Goal: Task Accomplishment & Management: Manage account settings

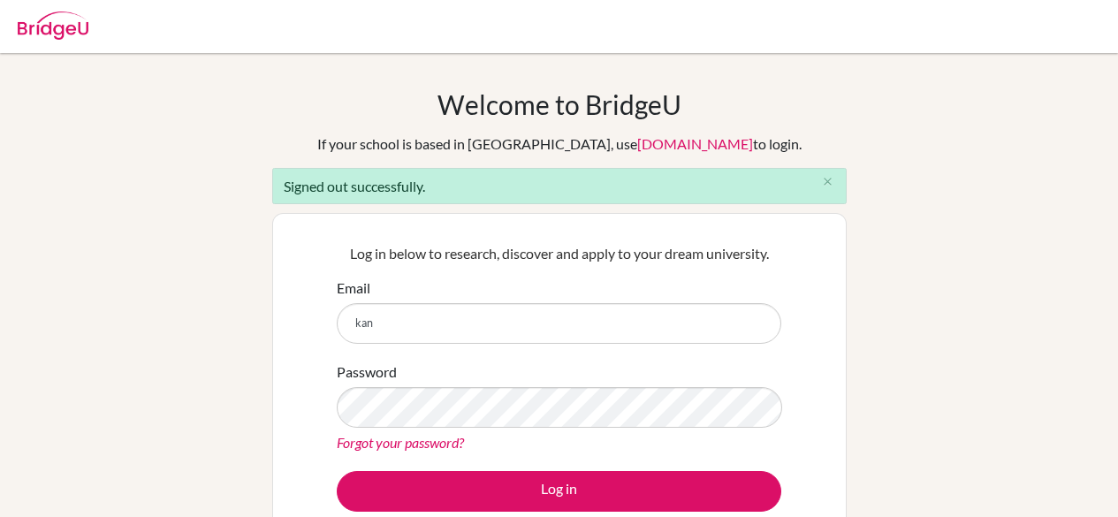
scroll to position [58, 0]
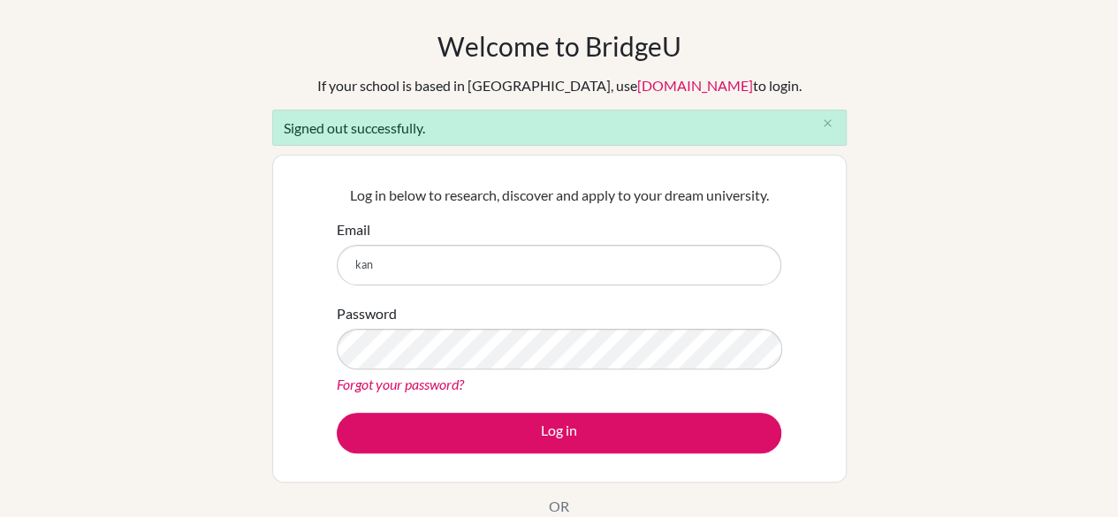
type input "[EMAIL_ADDRESS][DOMAIN_NAME]"
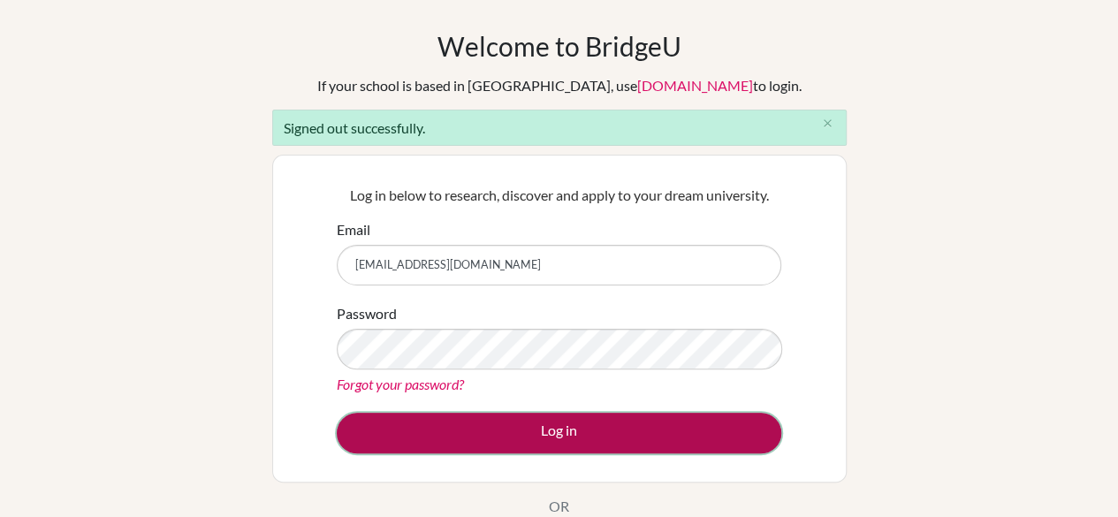
click at [580, 433] on button "Log in" at bounding box center [559, 433] width 444 height 41
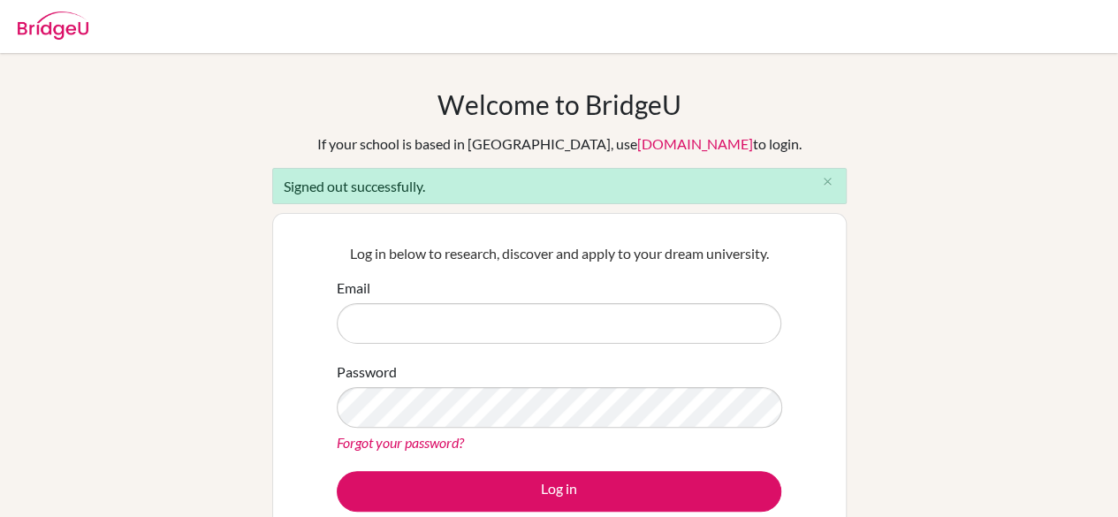
scroll to position [81, 0]
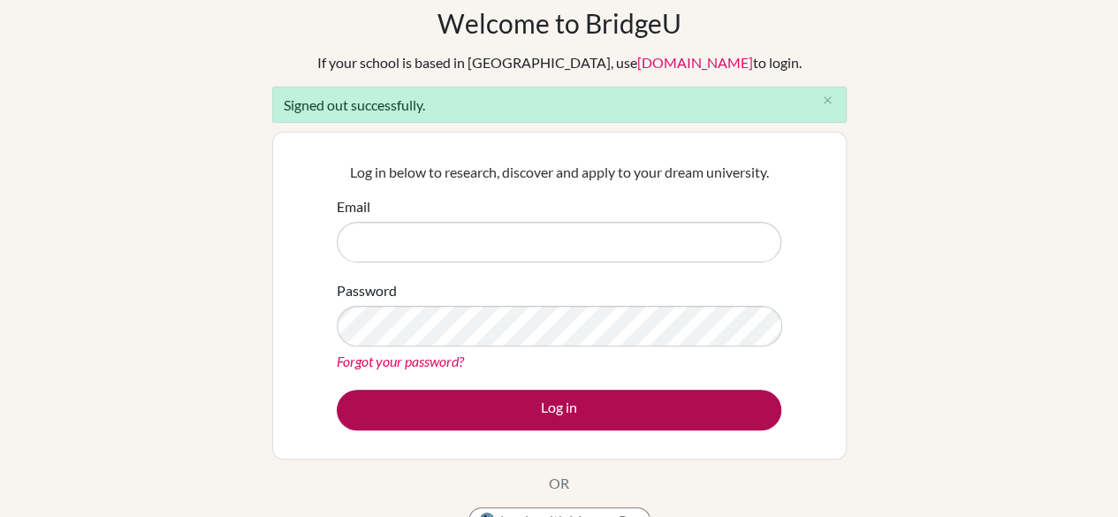
type input "[EMAIL_ADDRESS][DOMAIN_NAME]"
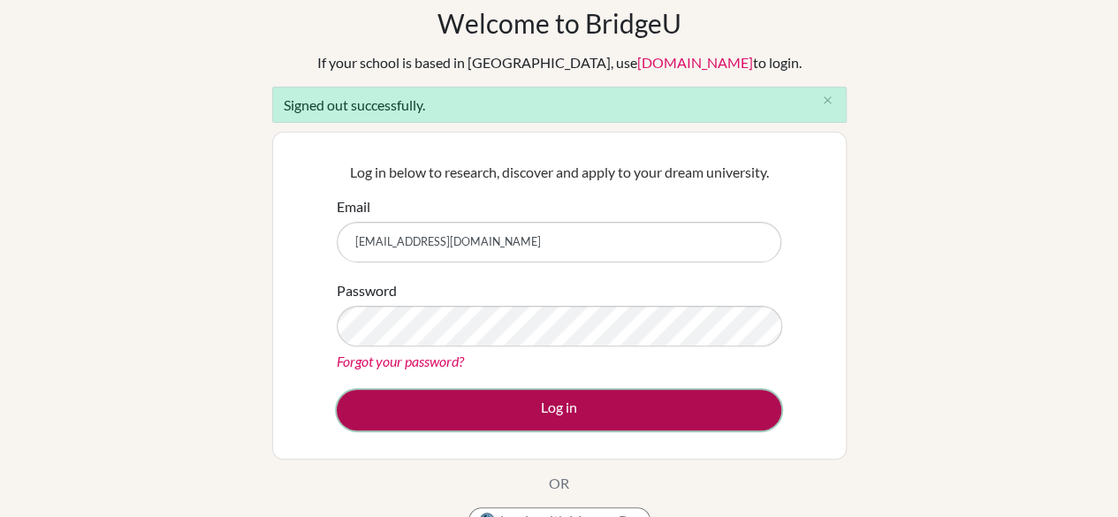
click at [581, 403] on button "Log in" at bounding box center [559, 410] width 444 height 41
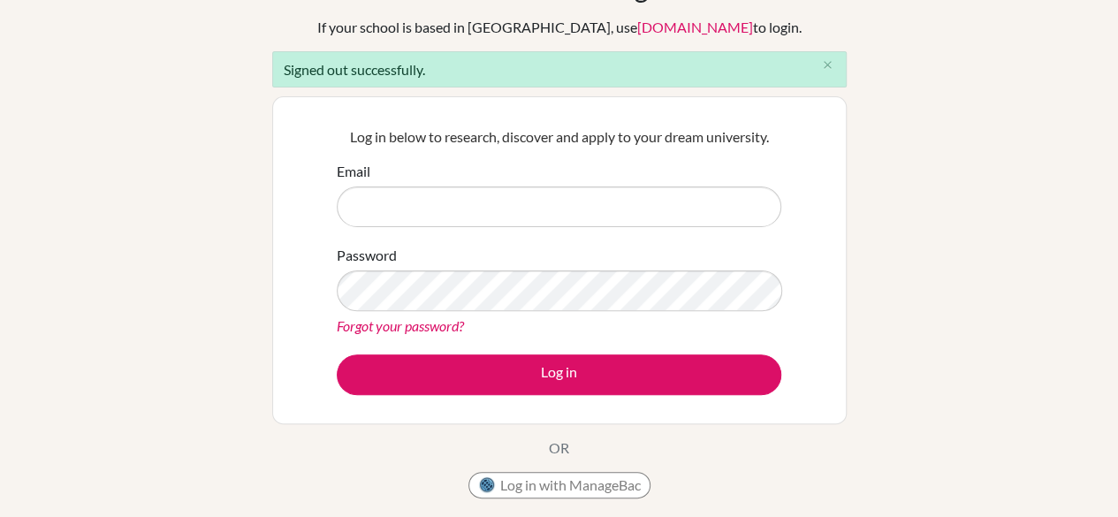
scroll to position [116, 0]
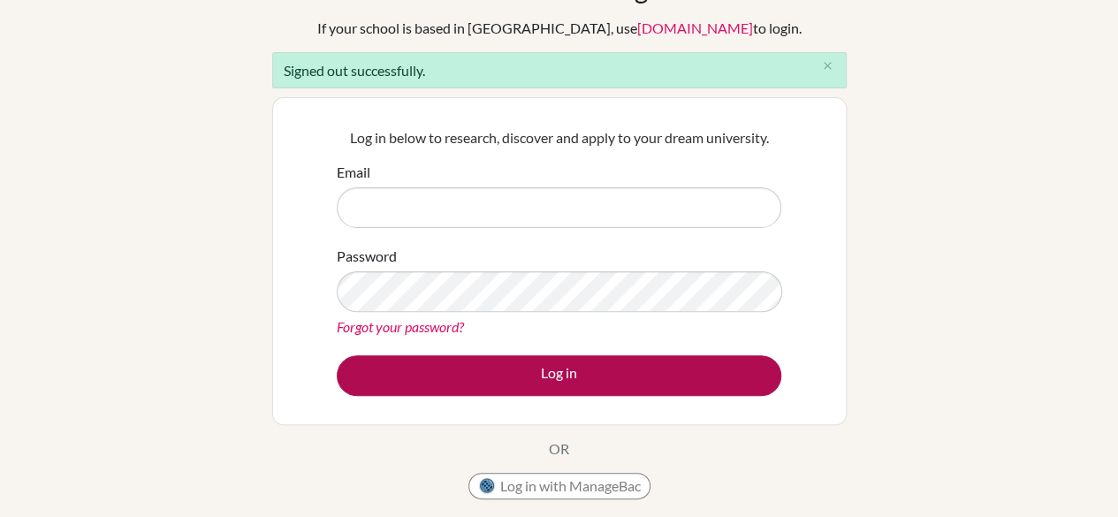
type input "[EMAIL_ADDRESS][DOMAIN_NAME]"
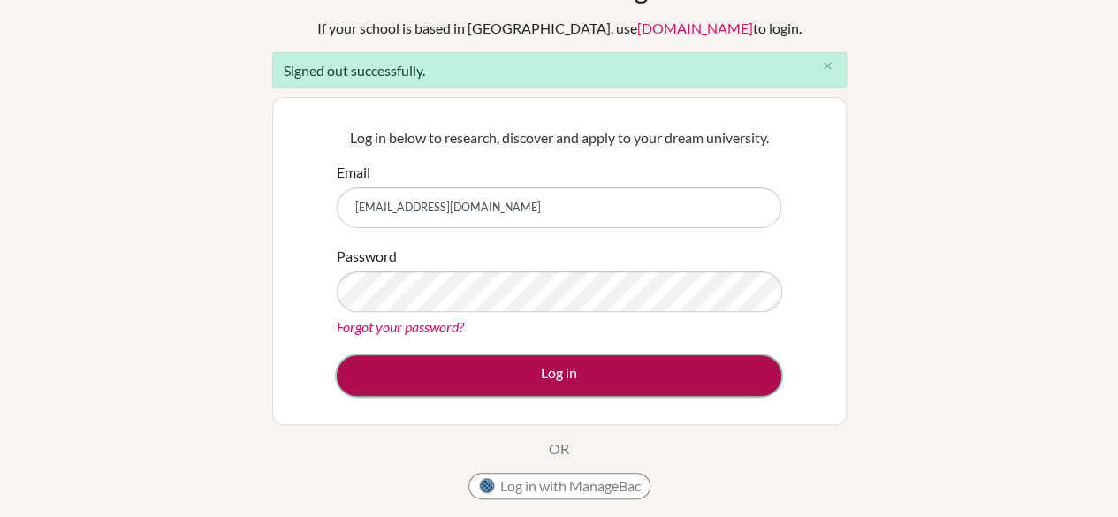
click at [564, 383] on button "Log in" at bounding box center [559, 375] width 444 height 41
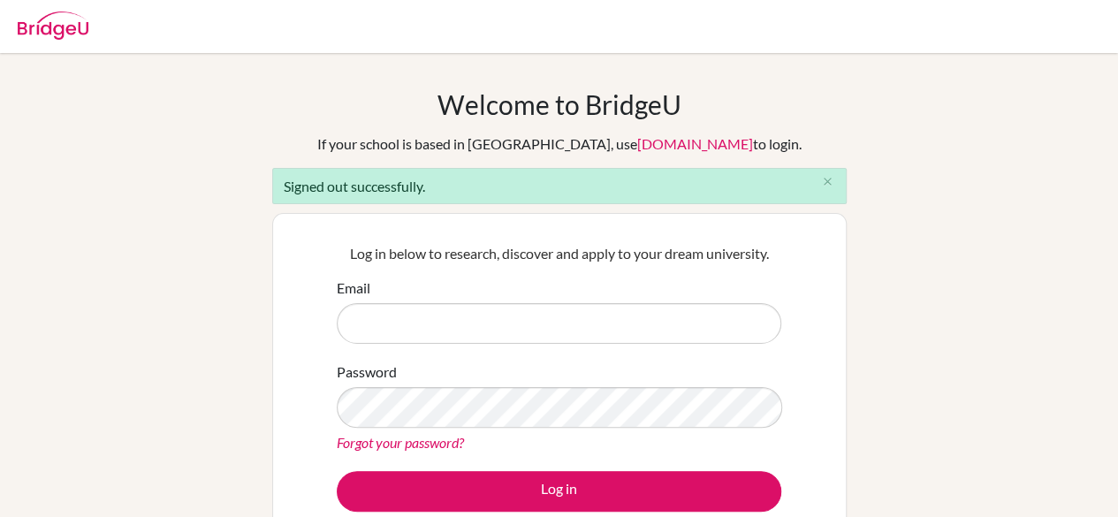
type input "[EMAIL_ADDRESS][DOMAIN_NAME]"
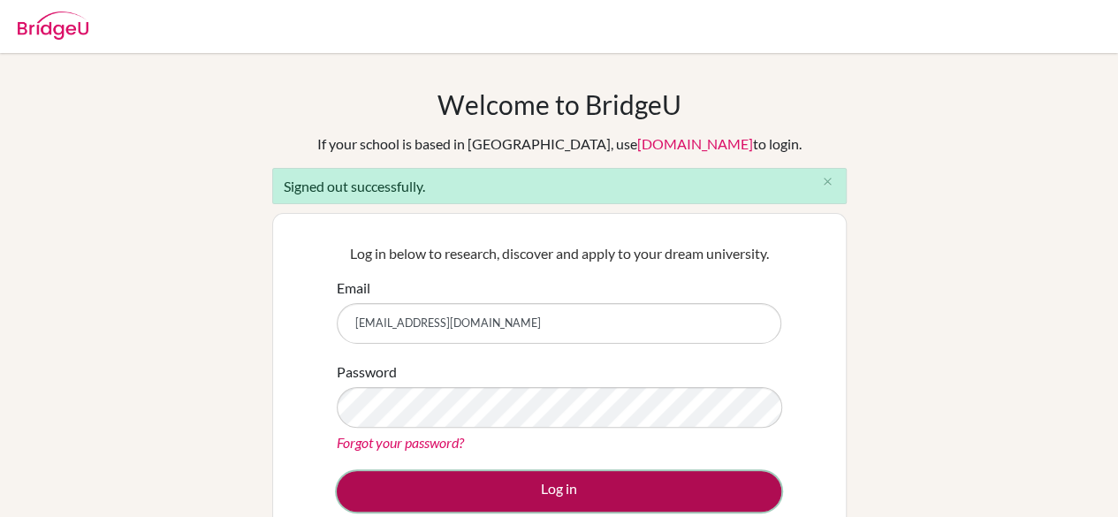
click at [623, 498] on button "Log in" at bounding box center [559, 491] width 444 height 41
type input "[EMAIL_ADDRESS][DOMAIN_NAME]"
click at [573, 485] on button "Log in" at bounding box center [559, 491] width 444 height 41
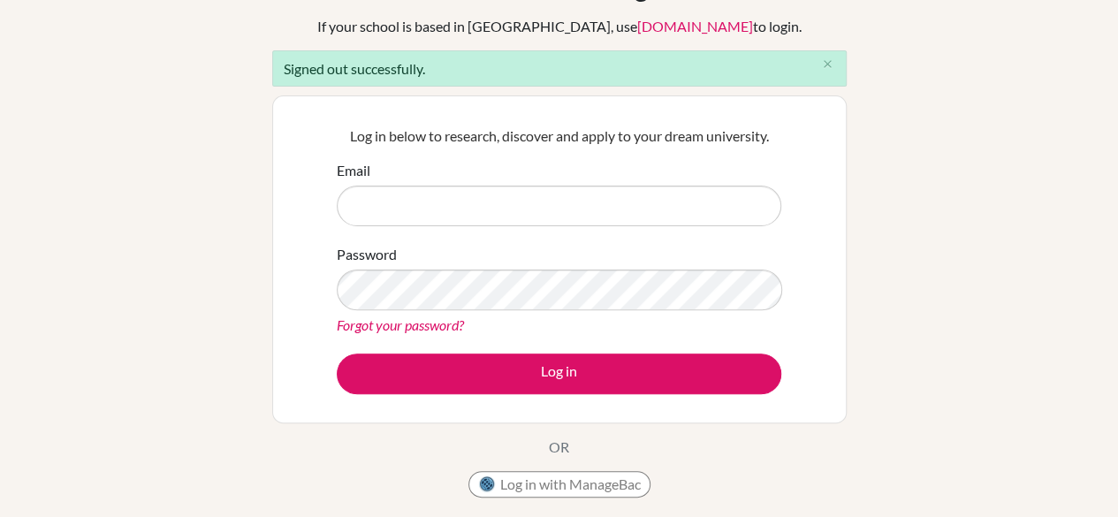
scroll to position [144, 0]
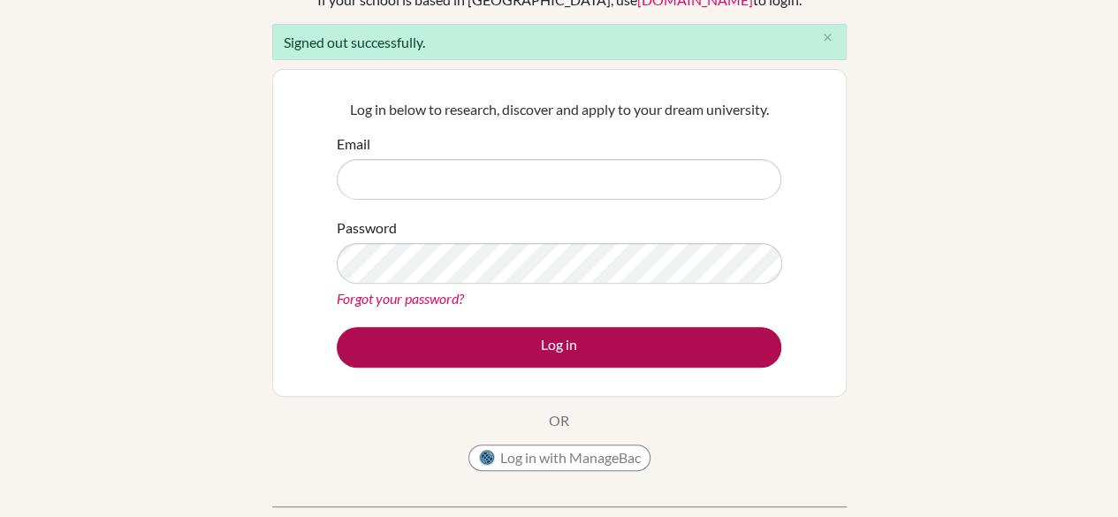
type input "[EMAIL_ADDRESS][DOMAIN_NAME]"
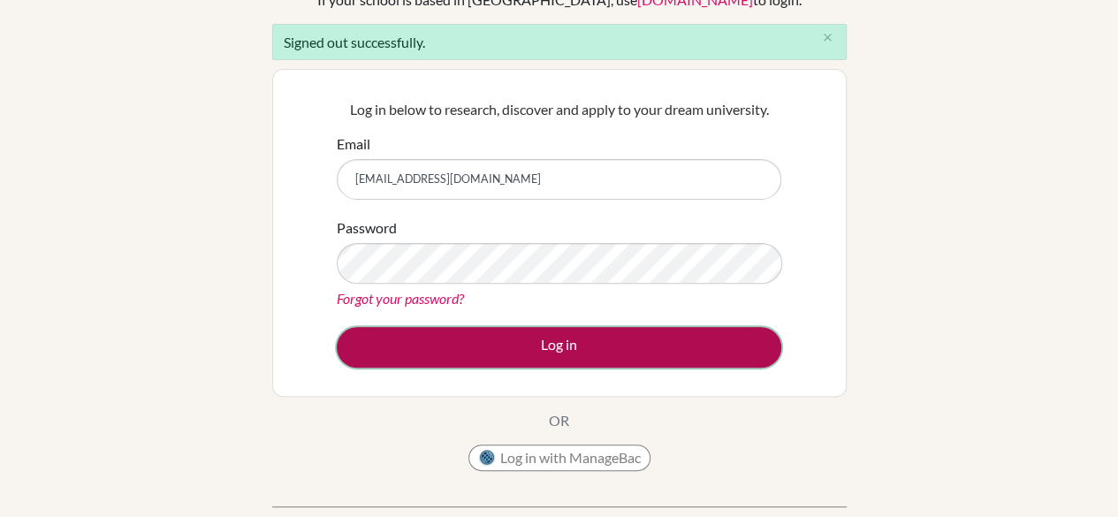
click at [518, 358] on button "Log in" at bounding box center [559, 347] width 444 height 41
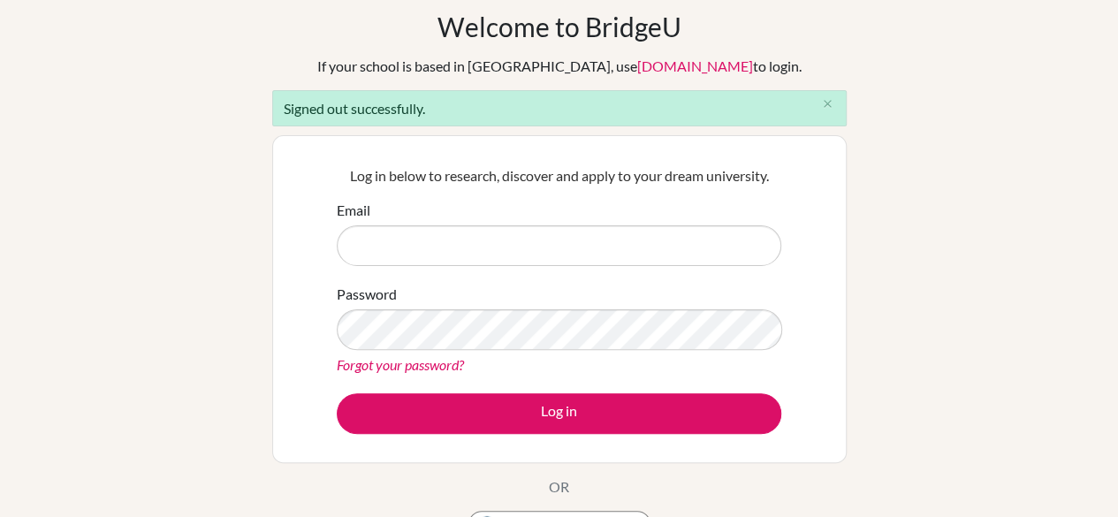
scroll to position [72, 0]
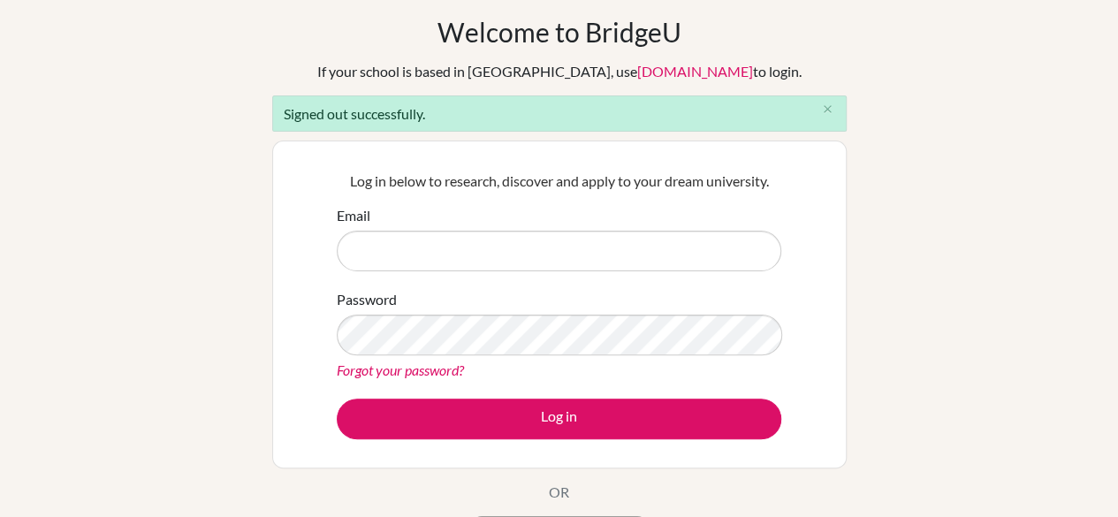
type input "[EMAIL_ADDRESS][DOMAIN_NAME]"
click at [518, 248] on input "[EMAIL_ADDRESS][DOMAIN_NAME]" at bounding box center [559, 251] width 444 height 41
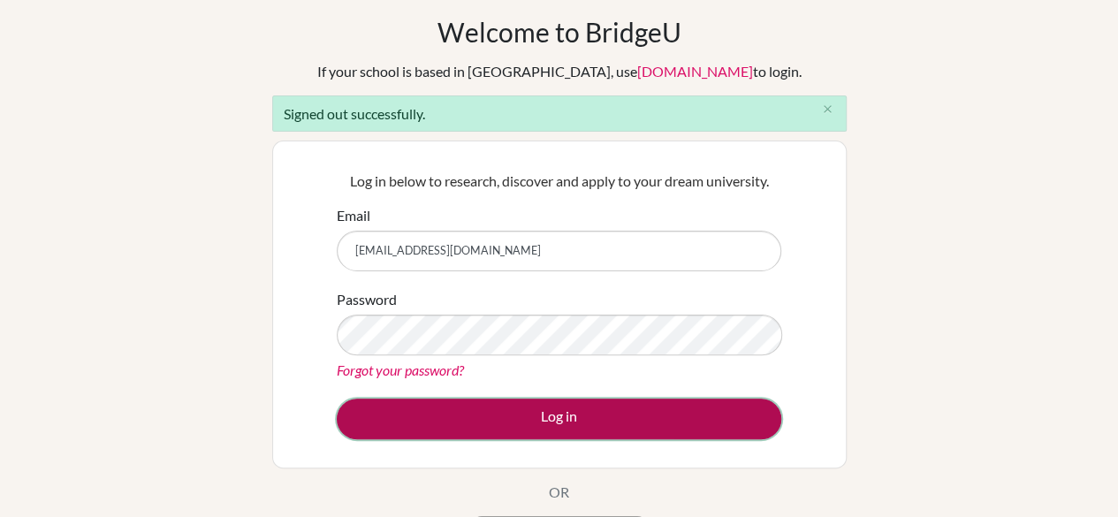
click at [581, 410] on button "Log in" at bounding box center [559, 418] width 444 height 41
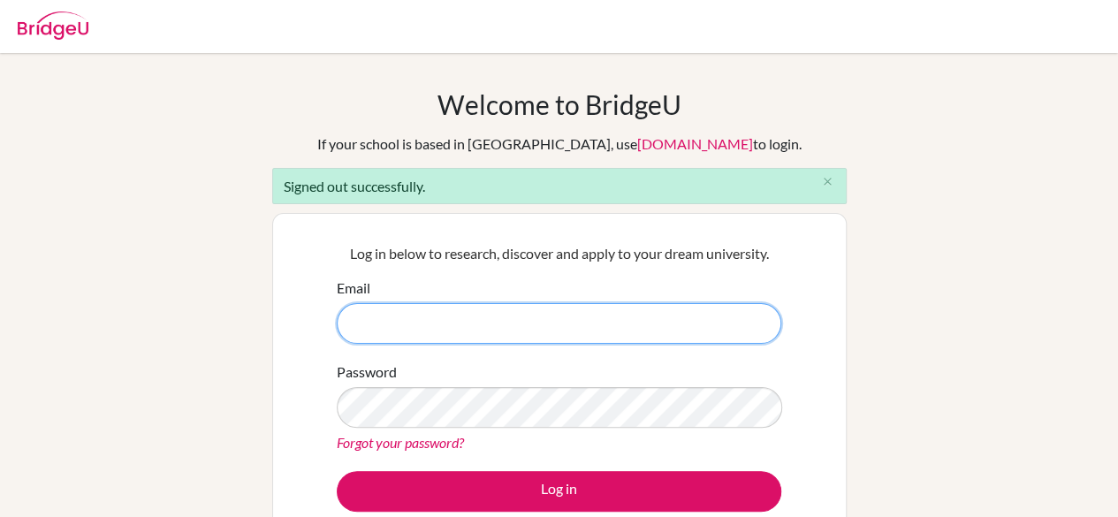
scroll to position [42, 0]
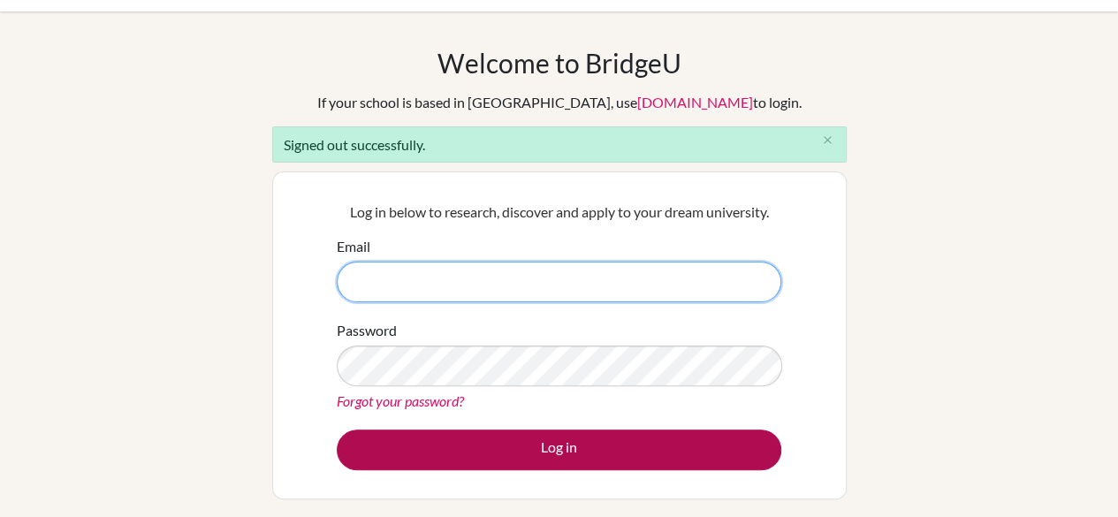
type input "[EMAIL_ADDRESS][DOMAIN_NAME]"
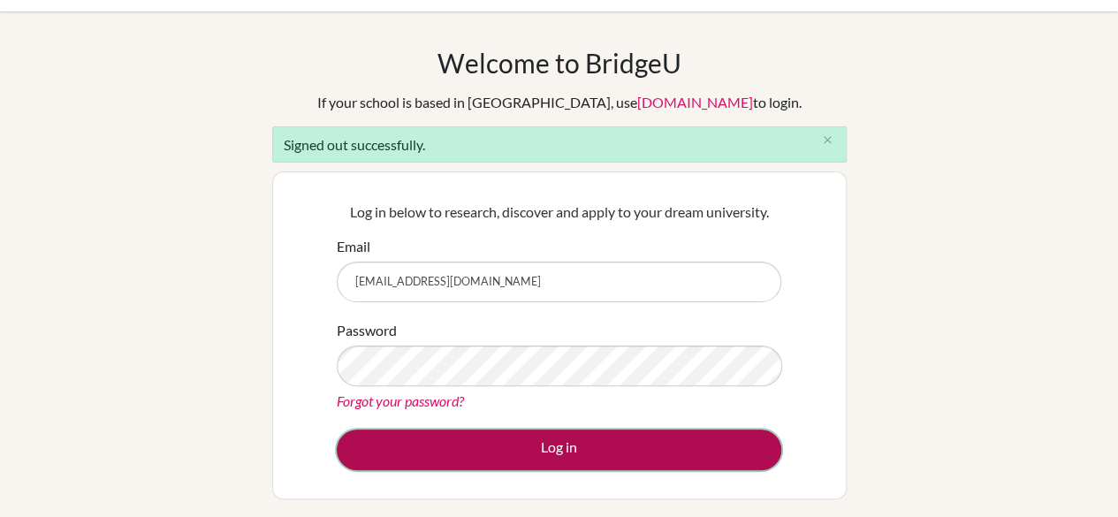
click at [682, 437] on button "Log in" at bounding box center [559, 449] width 444 height 41
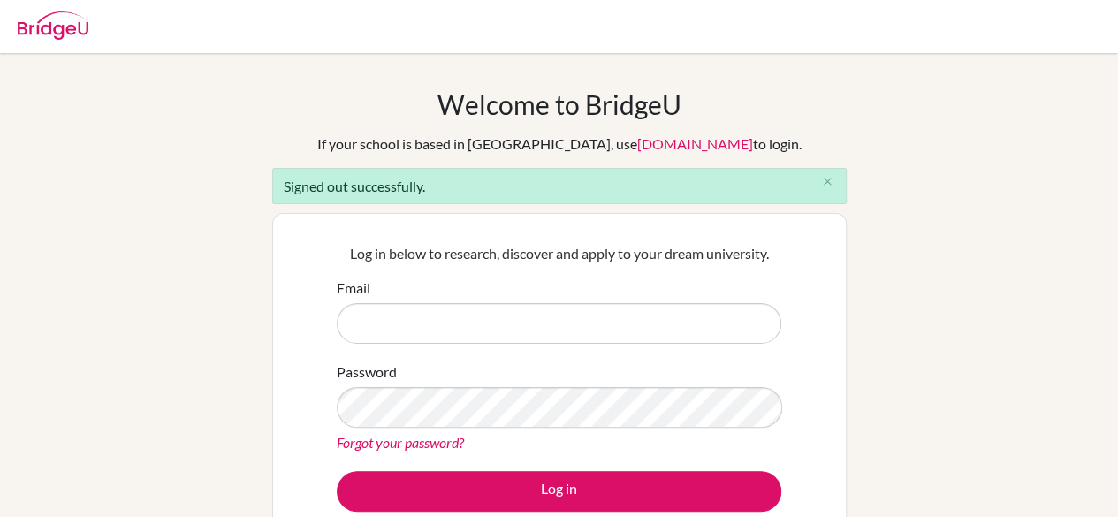
scroll to position [117, 0]
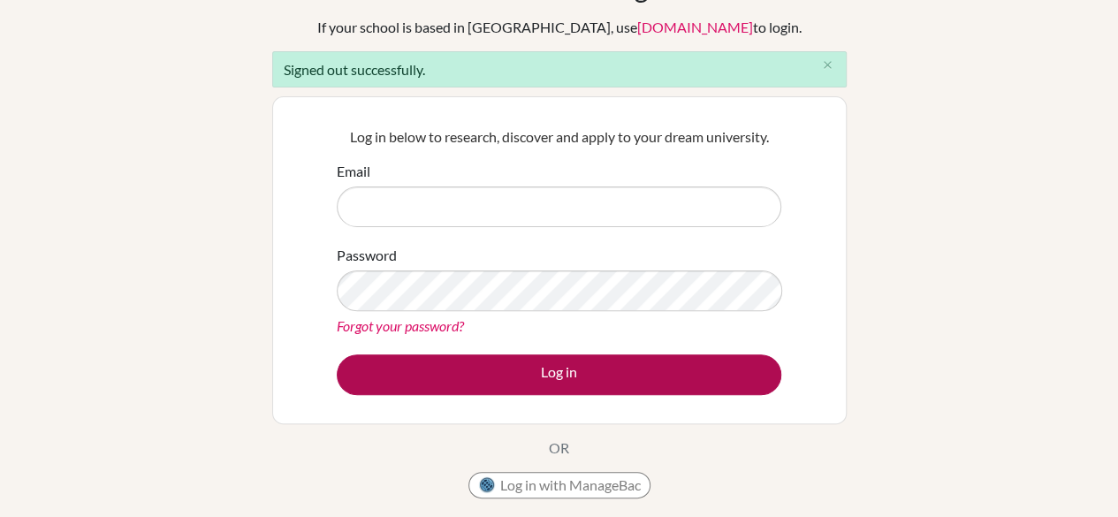
type input "[EMAIL_ADDRESS][DOMAIN_NAME]"
click at [675, 376] on button "Log in" at bounding box center [559, 374] width 444 height 41
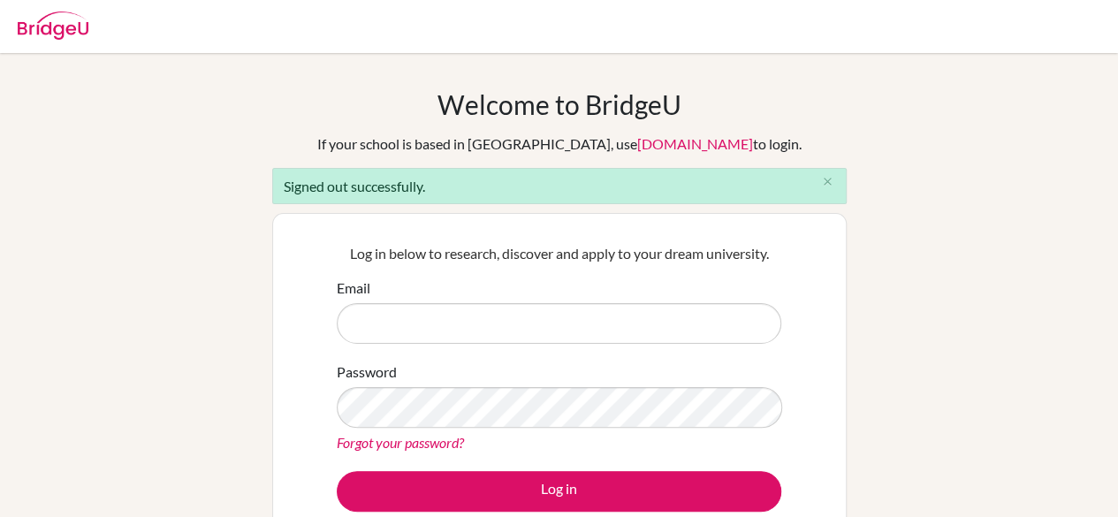
scroll to position [175, 0]
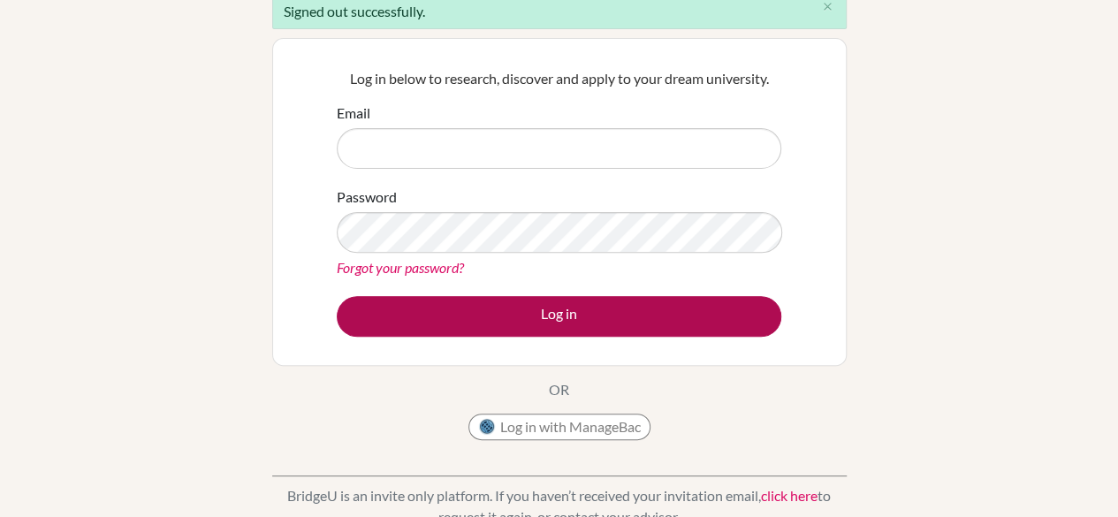
type input "[EMAIL_ADDRESS][DOMAIN_NAME]"
click at [664, 331] on button "Log in" at bounding box center [559, 316] width 444 height 41
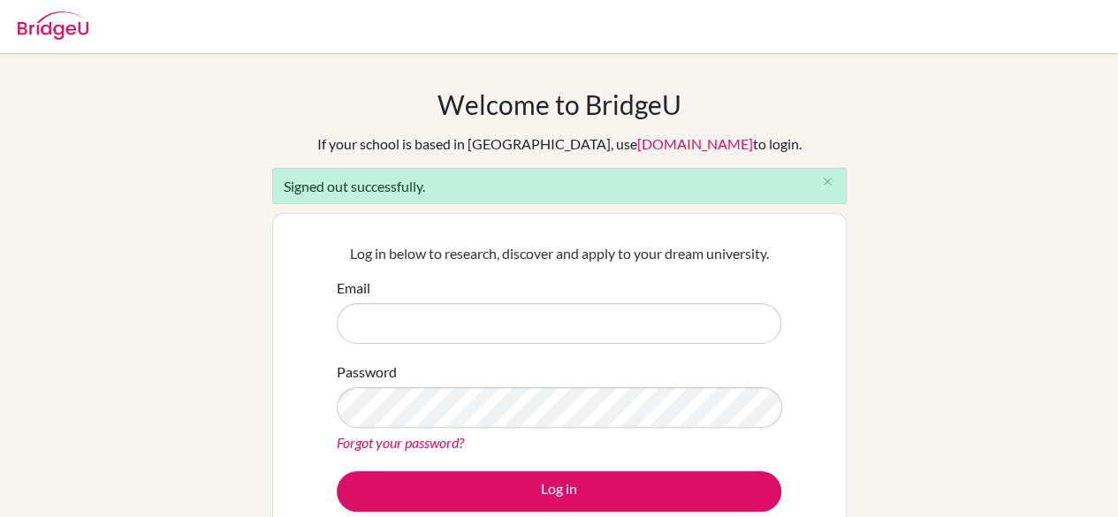
scroll to position [108, 0]
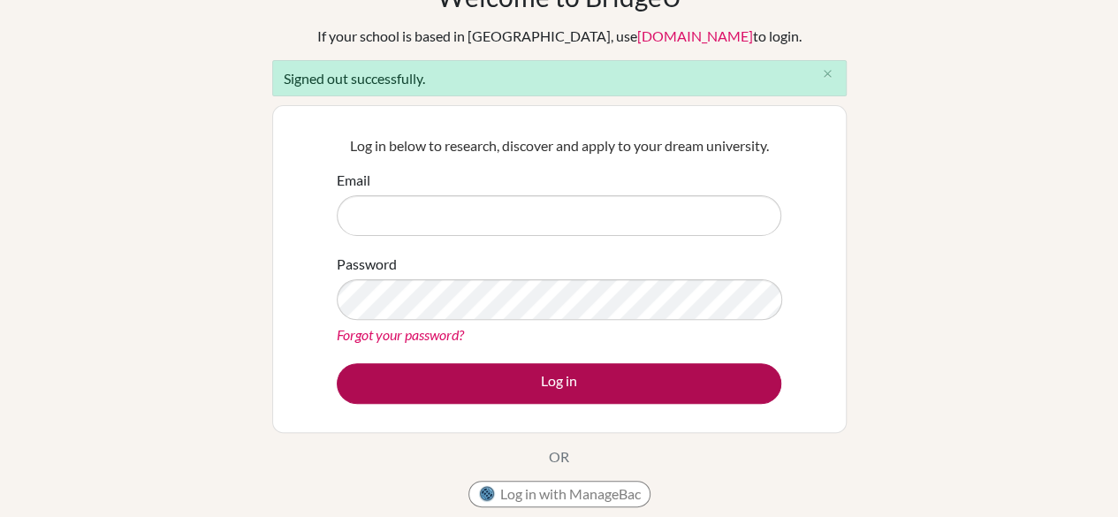
type input "[EMAIL_ADDRESS][DOMAIN_NAME]"
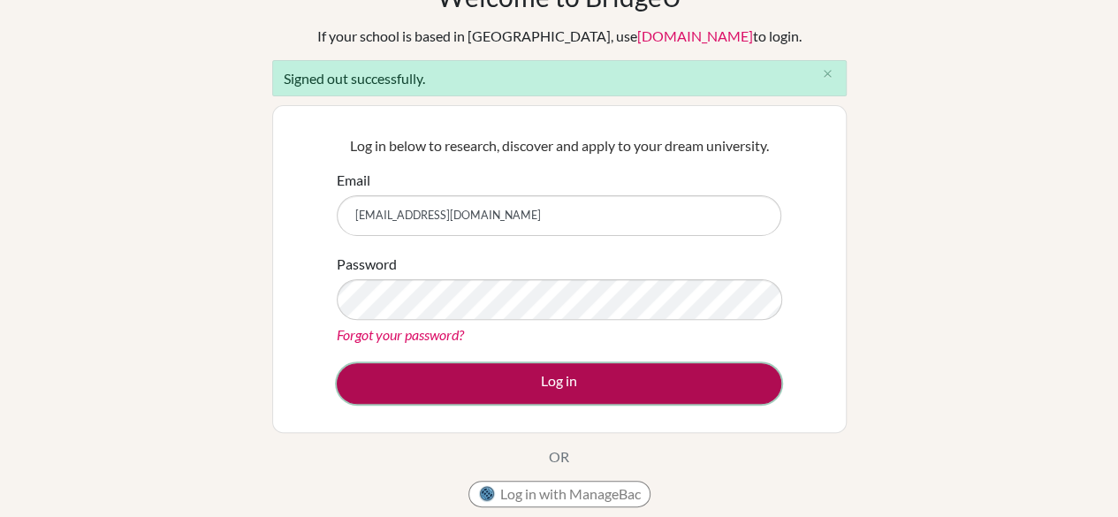
click at [641, 371] on button "Log in" at bounding box center [559, 383] width 444 height 41
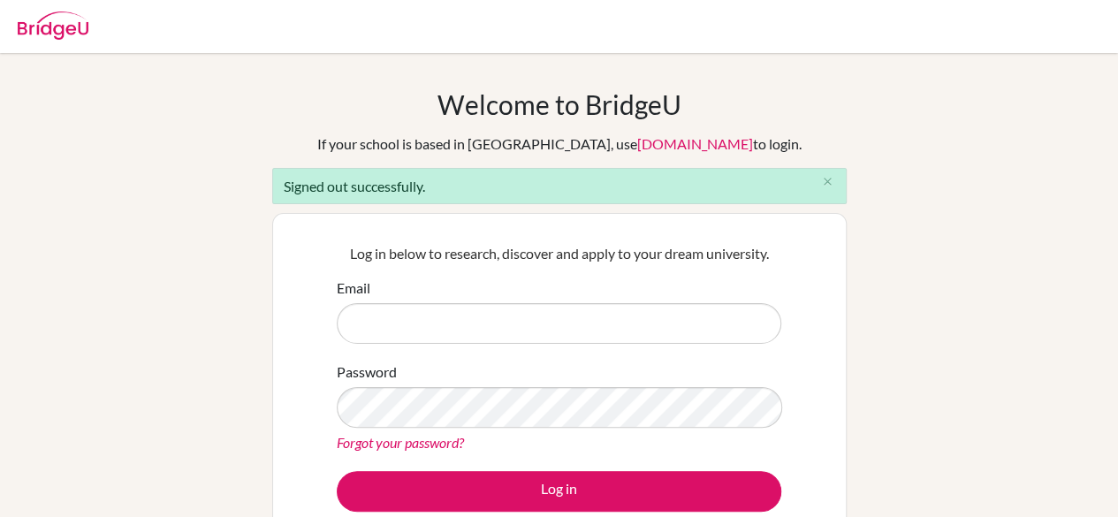
type input "[EMAIL_ADDRESS][DOMAIN_NAME]"
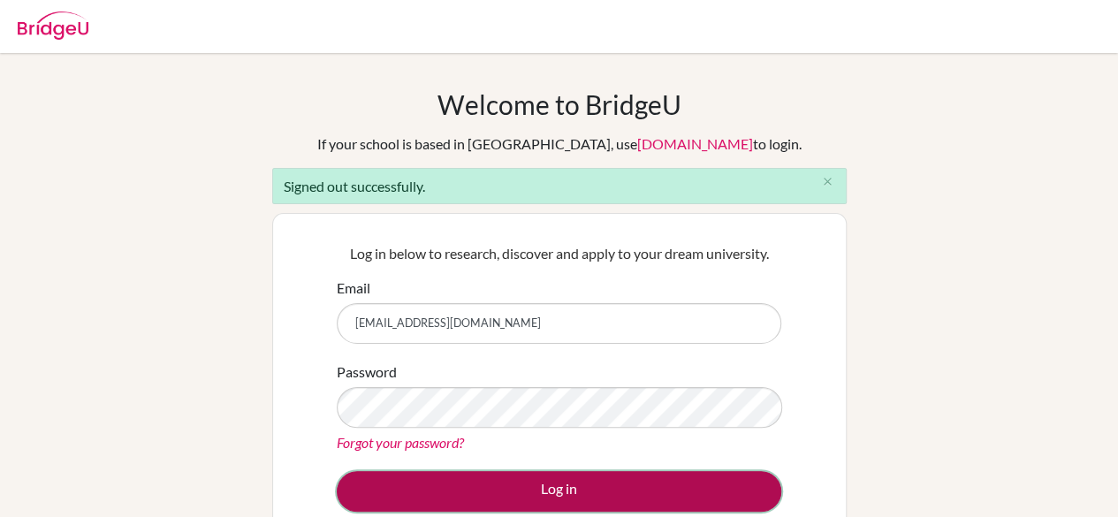
click at [615, 485] on button "Log in" at bounding box center [559, 491] width 444 height 41
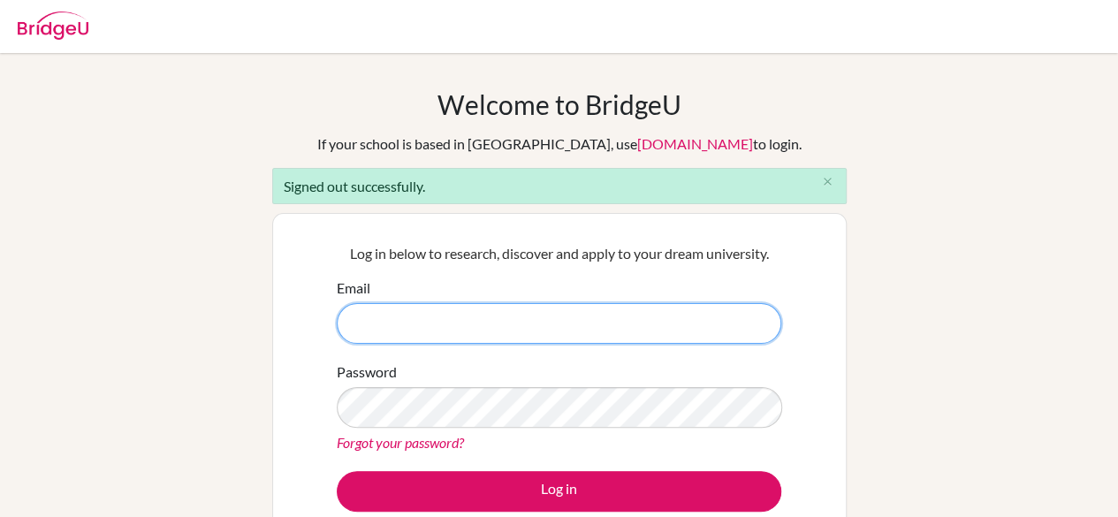
type input "[EMAIL_ADDRESS][DOMAIN_NAME]"
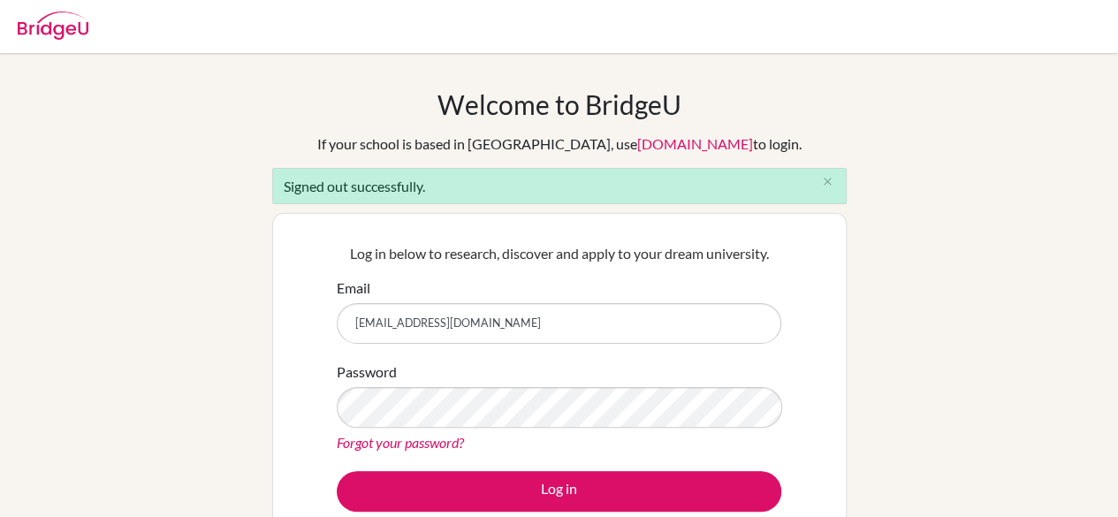
click at [417, 444] on link "Forgot your password?" at bounding box center [400, 442] width 127 height 17
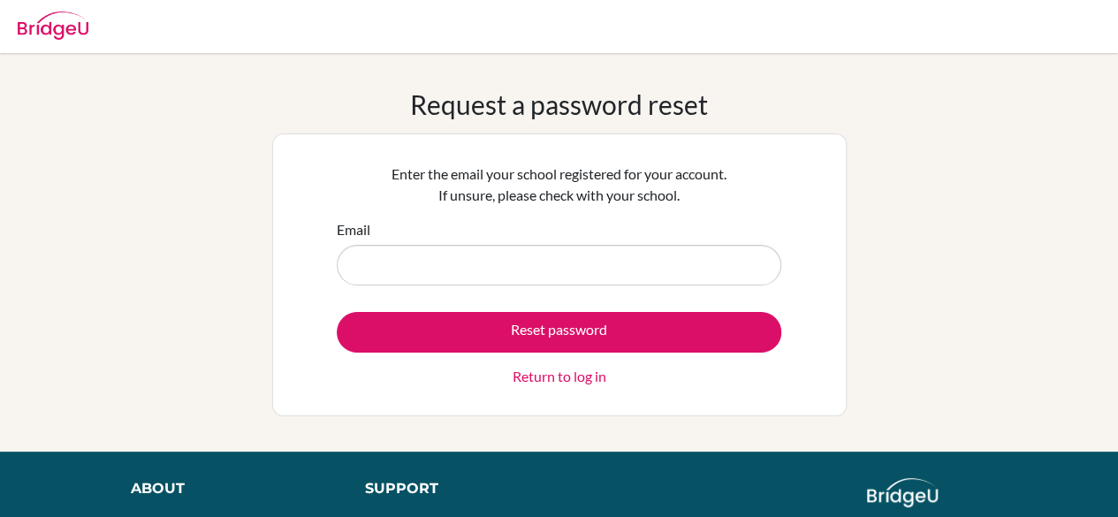
type input "kanarina.demiri@ilg-ks.org"
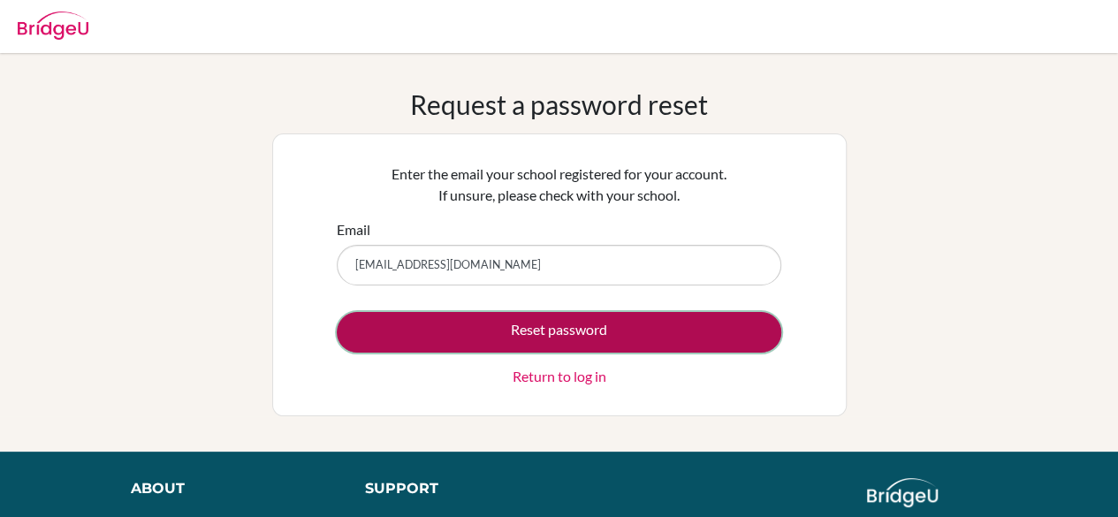
click at [502, 332] on button "Reset password" at bounding box center [559, 332] width 444 height 41
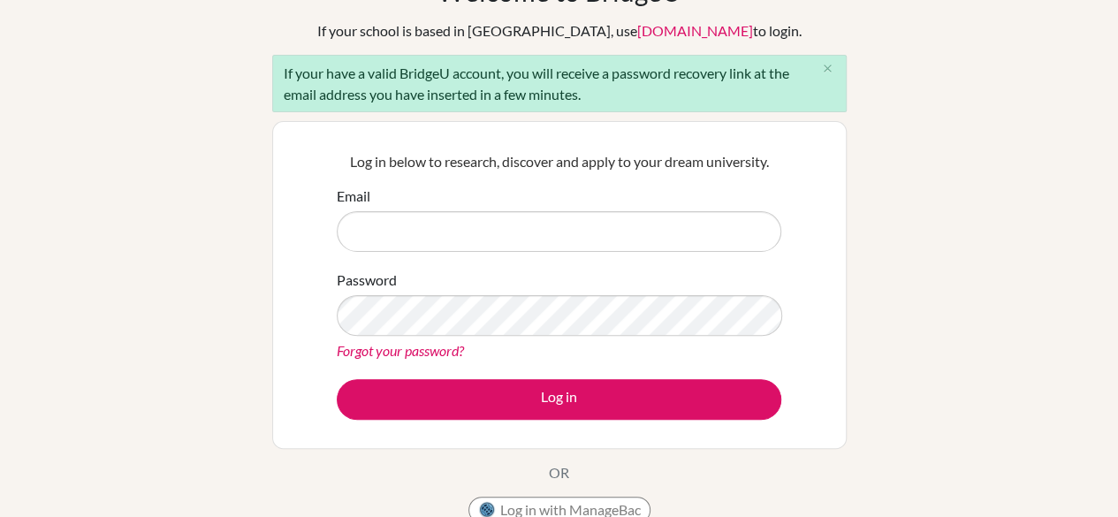
scroll to position [117, 0]
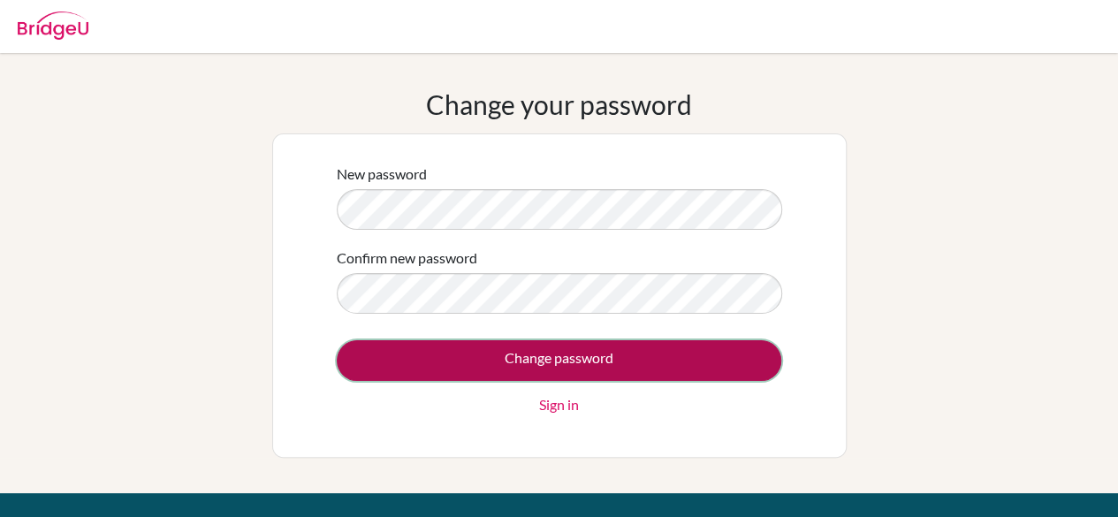
click at [384, 353] on input "Change password" at bounding box center [559, 360] width 444 height 41
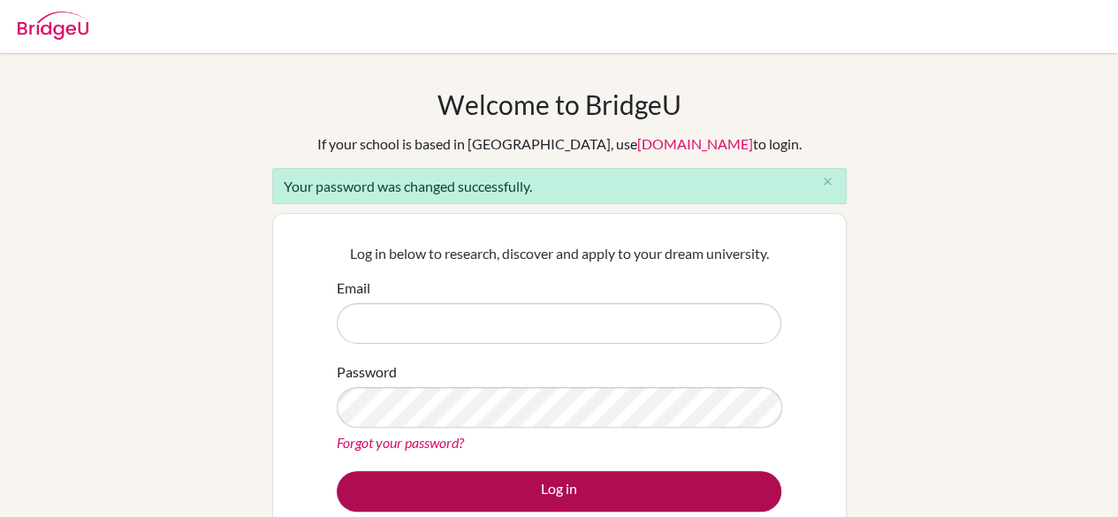
type input "[EMAIL_ADDRESS][DOMAIN_NAME]"
click at [516, 487] on button "Log in" at bounding box center [559, 491] width 444 height 41
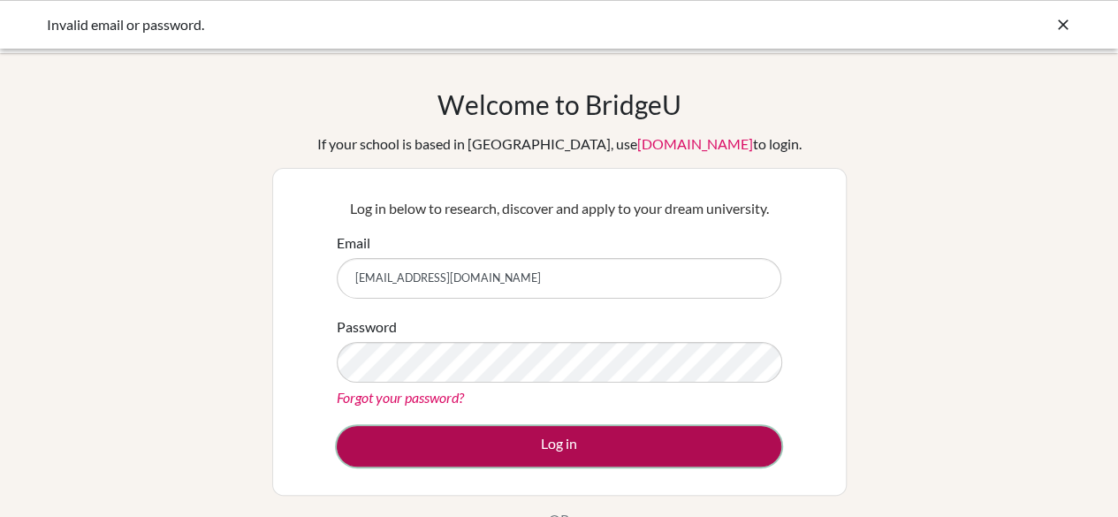
click at [717, 448] on button "Log in" at bounding box center [559, 446] width 444 height 41
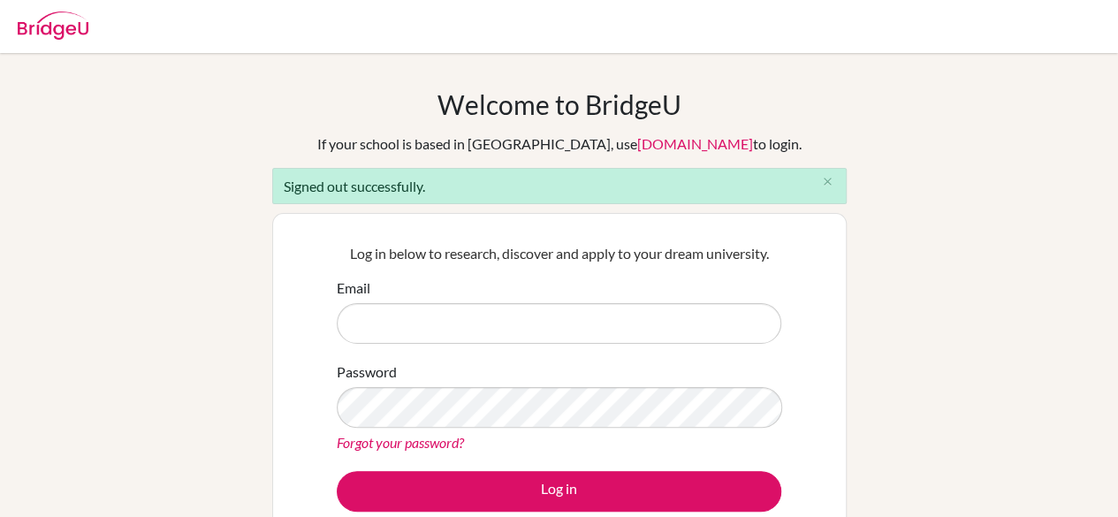
scroll to position [21, 0]
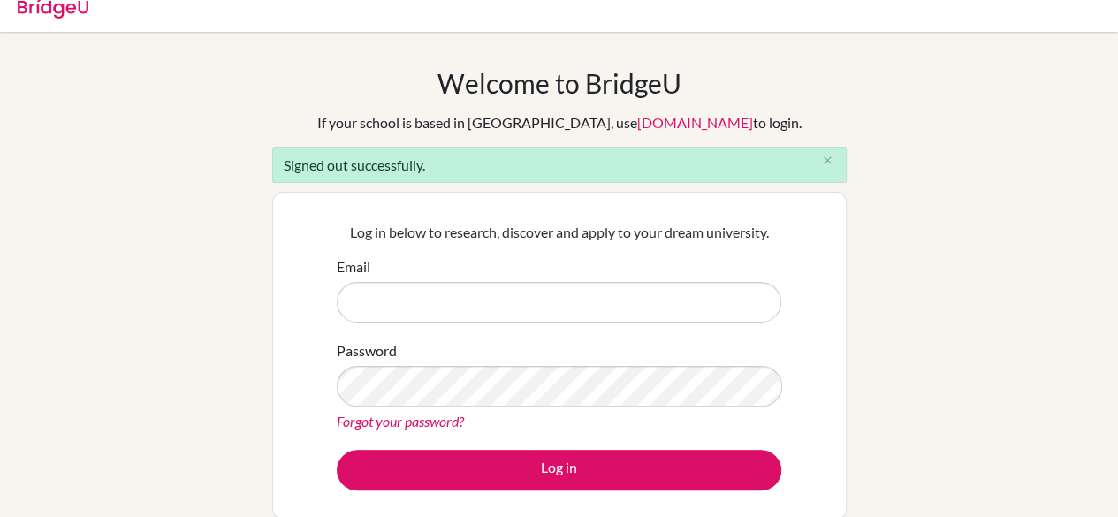
type input "kanarina.demiri@ilg-ks.org"
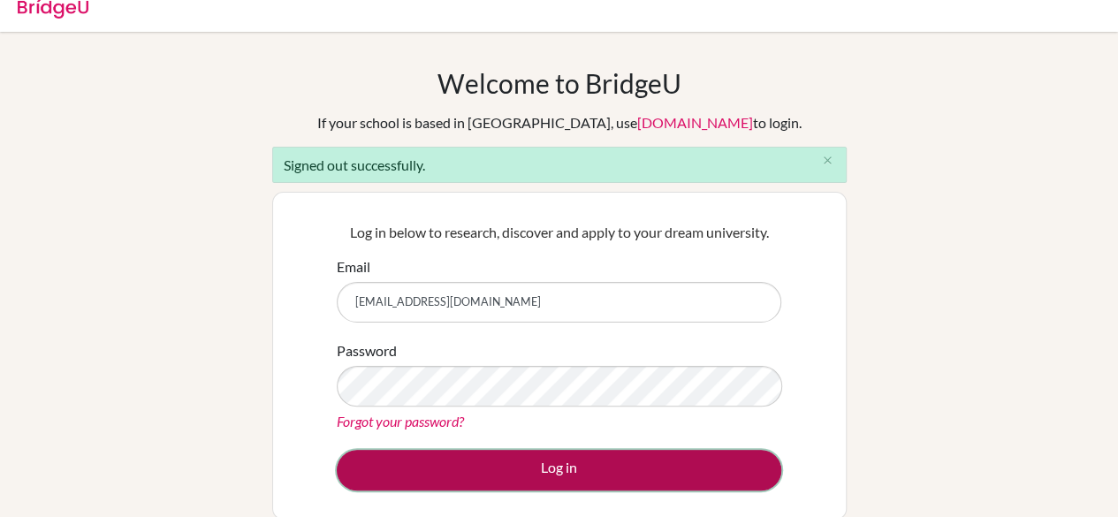
click at [693, 470] on button "Log in" at bounding box center [559, 470] width 444 height 41
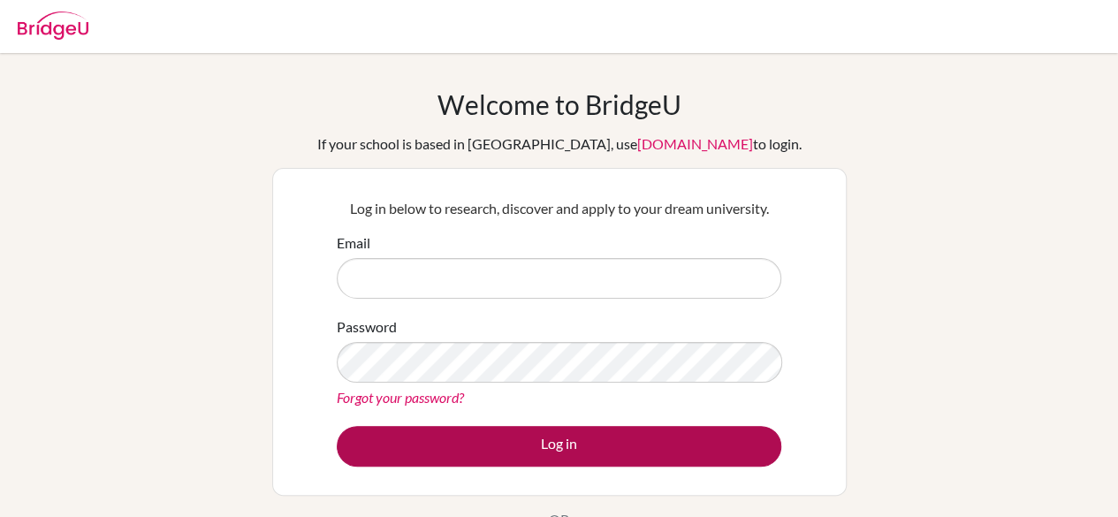
type input "[EMAIL_ADDRESS][DOMAIN_NAME]"
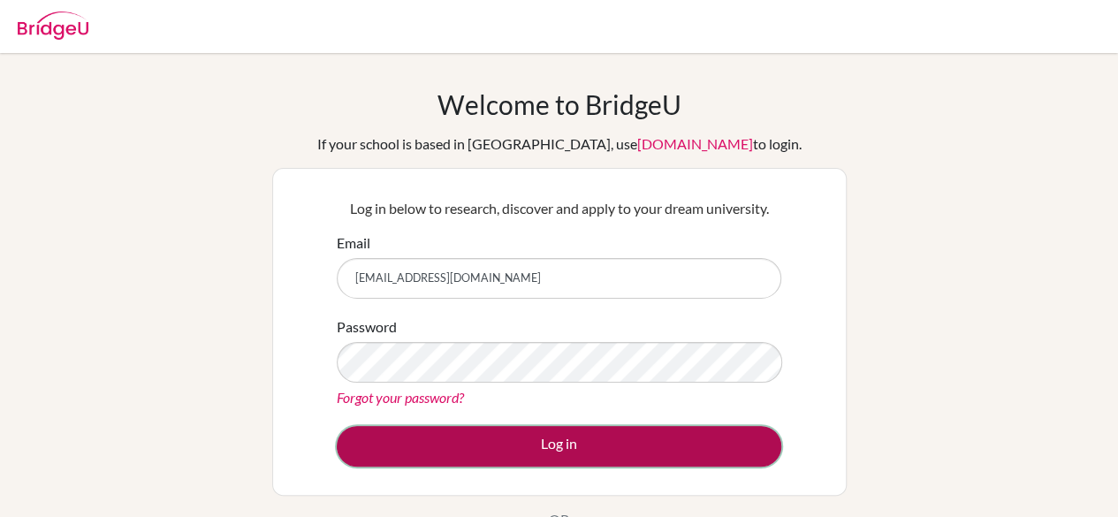
click at [537, 449] on button "Log in" at bounding box center [559, 446] width 444 height 41
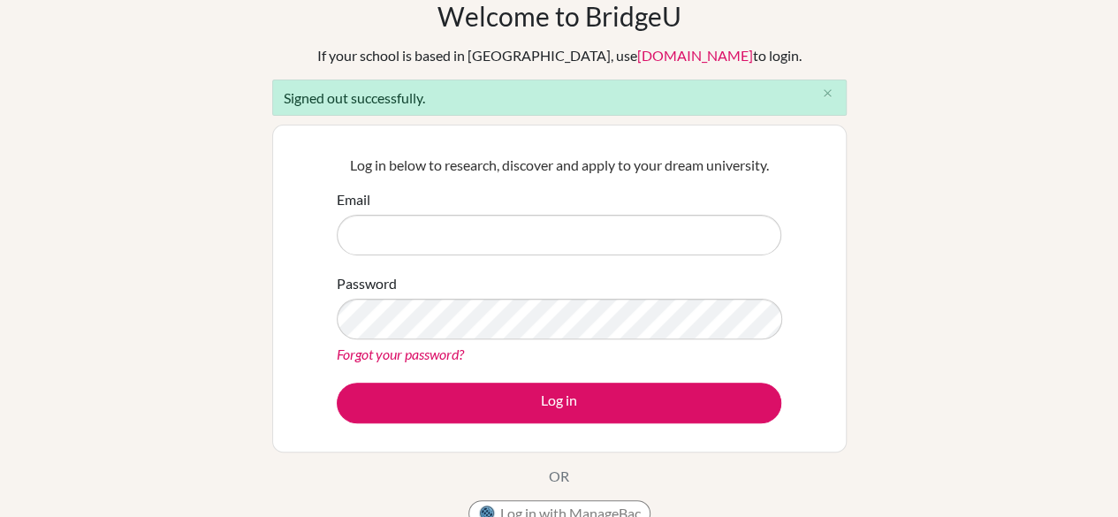
scroll to position [72, 0]
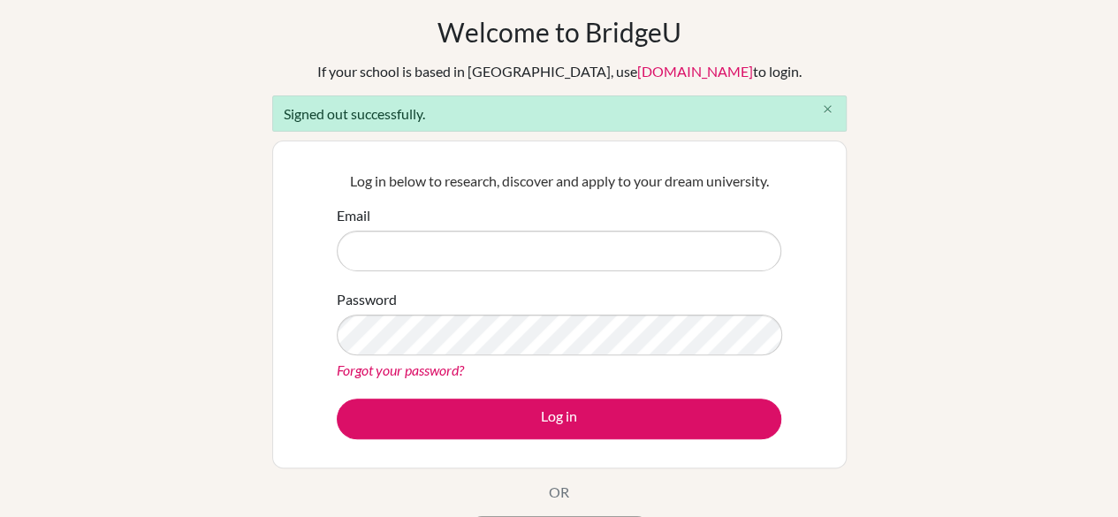
type input "[EMAIL_ADDRESS][DOMAIN_NAME]"
click at [825, 106] on icon "close" at bounding box center [827, 108] width 13 height 13
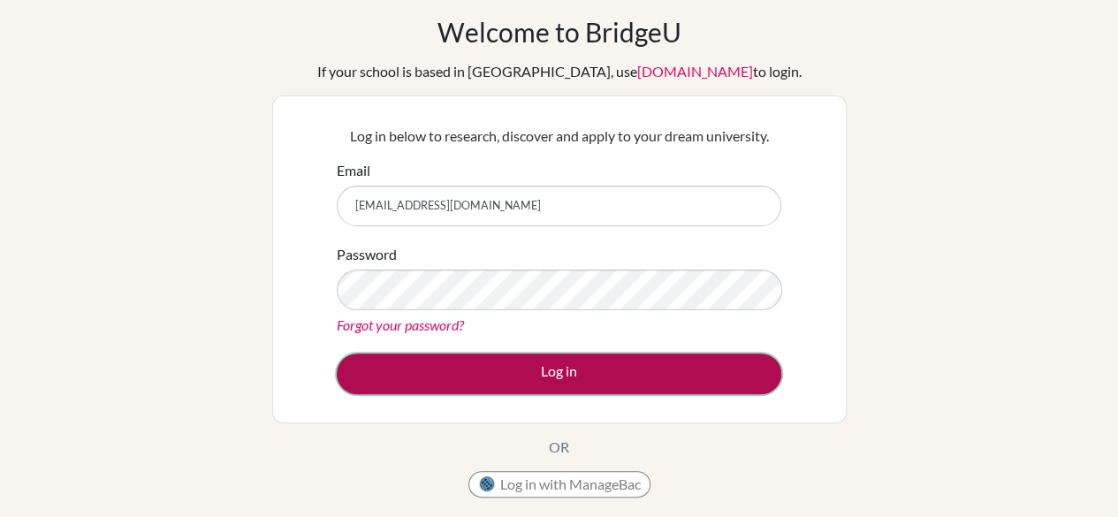
click at [582, 381] on button "Log in" at bounding box center [559, 373] width 444 height 41
click at [590, 371] on button "Log in" at bounding box center [559, 373] width 444 height 41
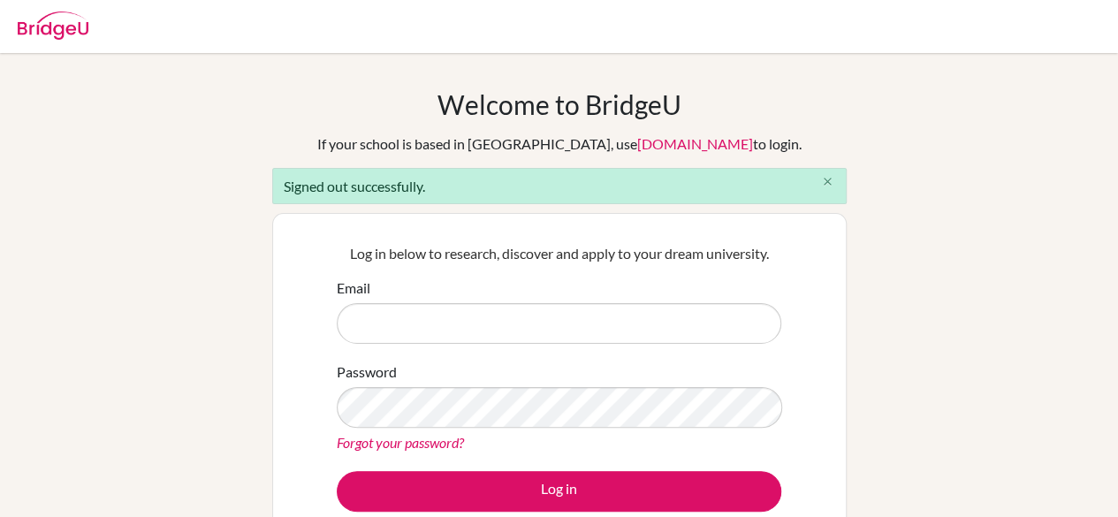
type input "[EMAIL_ADDRESS][DOMAIN_NAME]"
click at [828, 178] on icon "close" at bounding box center [827, 181] width 13 height 13
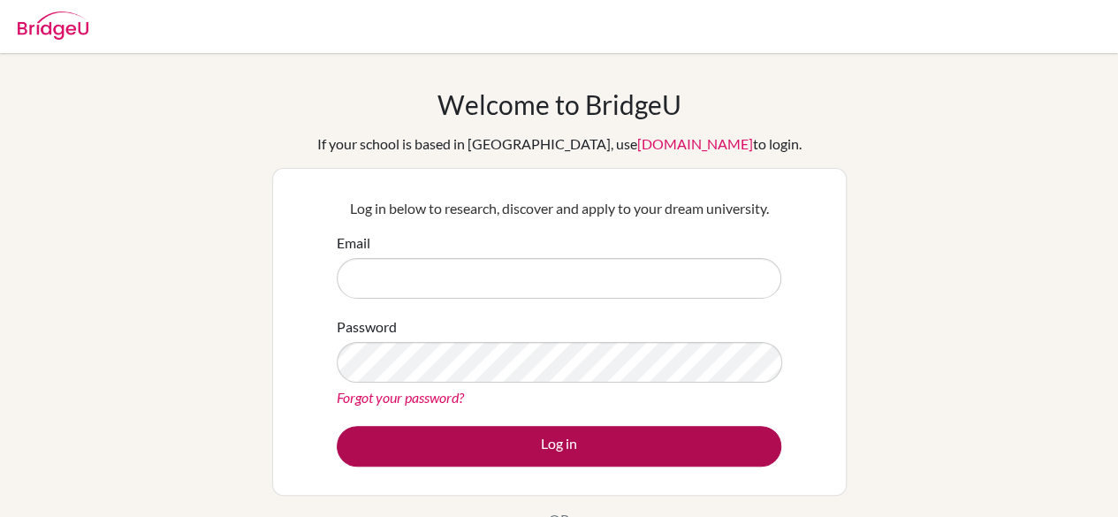
type input "[EMAIL_ADDRESS][DOMAIN_NAME]"
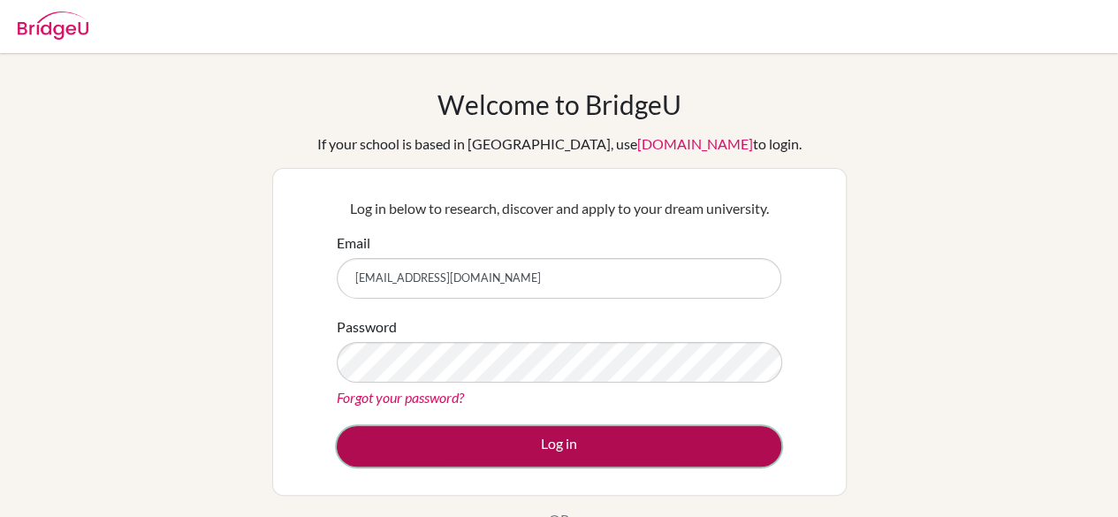
click at [489, 439] on button "Log in" at bounding box center [559, 446] width 444 height 41
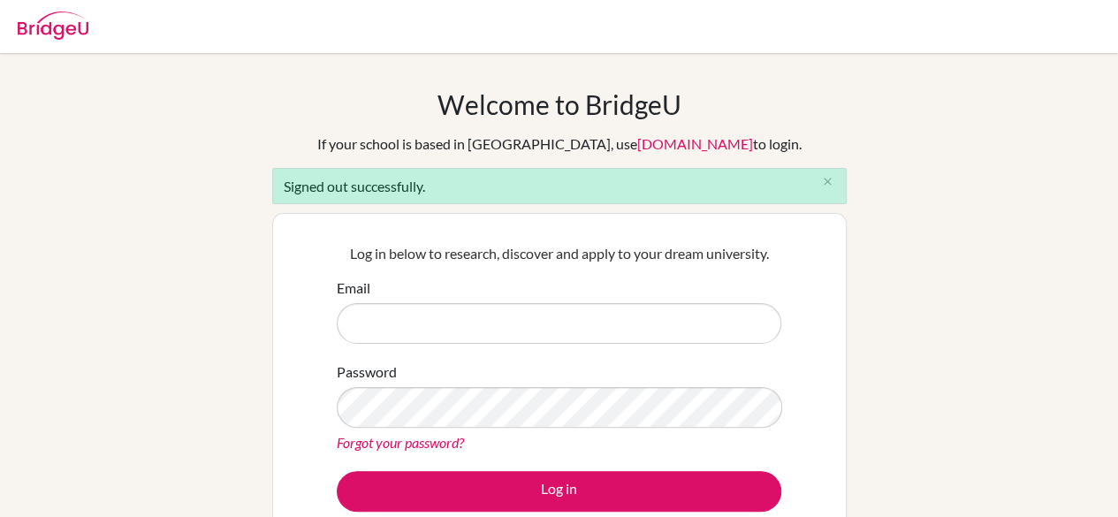
scroll to position [59, 0]
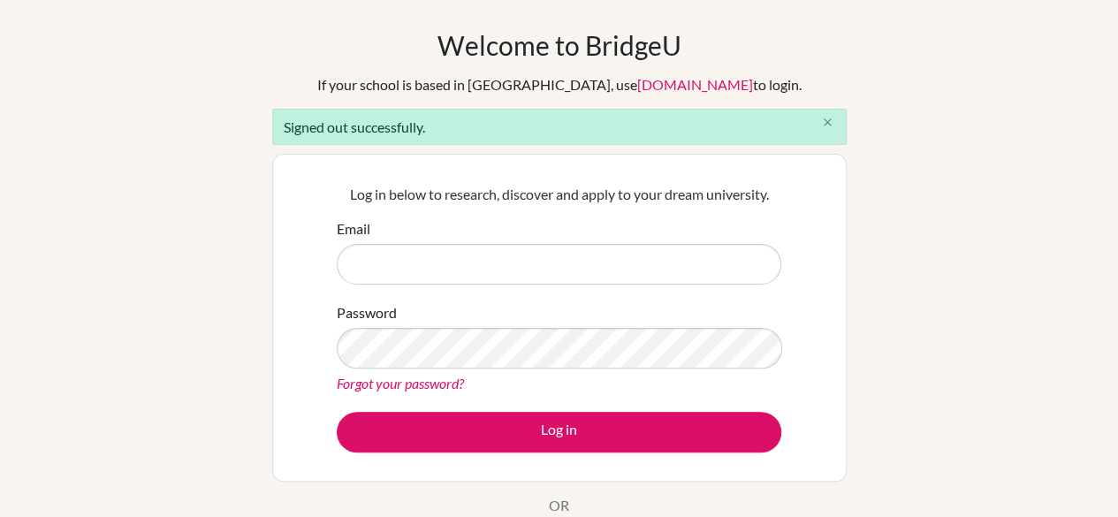
type input "[EMAIL_ADDRESS][DOMAIN_NAME]"
click at [834, 118] on button "close" at bounding box center [827, 123] width 35 height 27
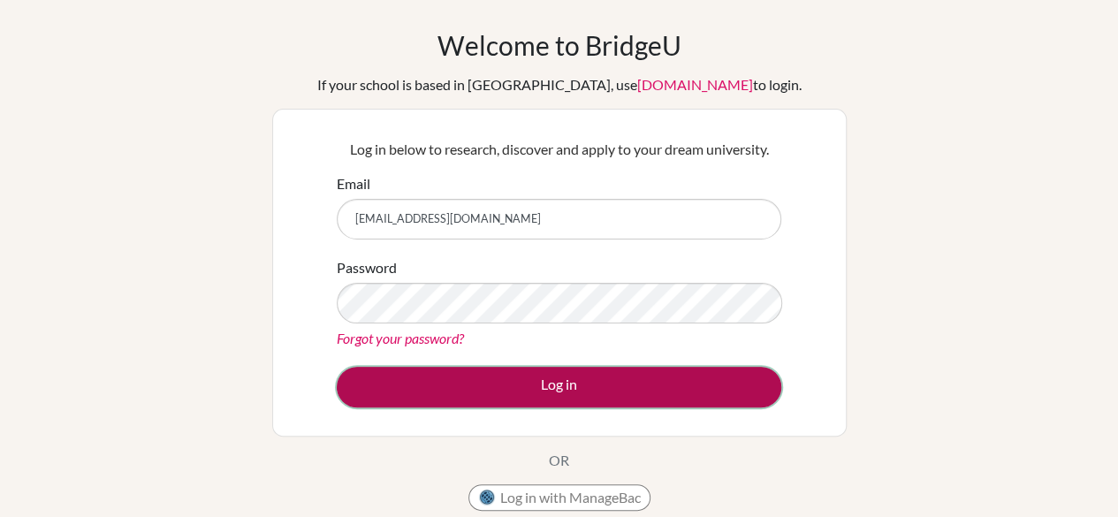
click at [684, 379] on button "Log in" at bounding box center [559, 387] width 444 height 41
